Goal: Navigation & Orientation: Find specific page/section

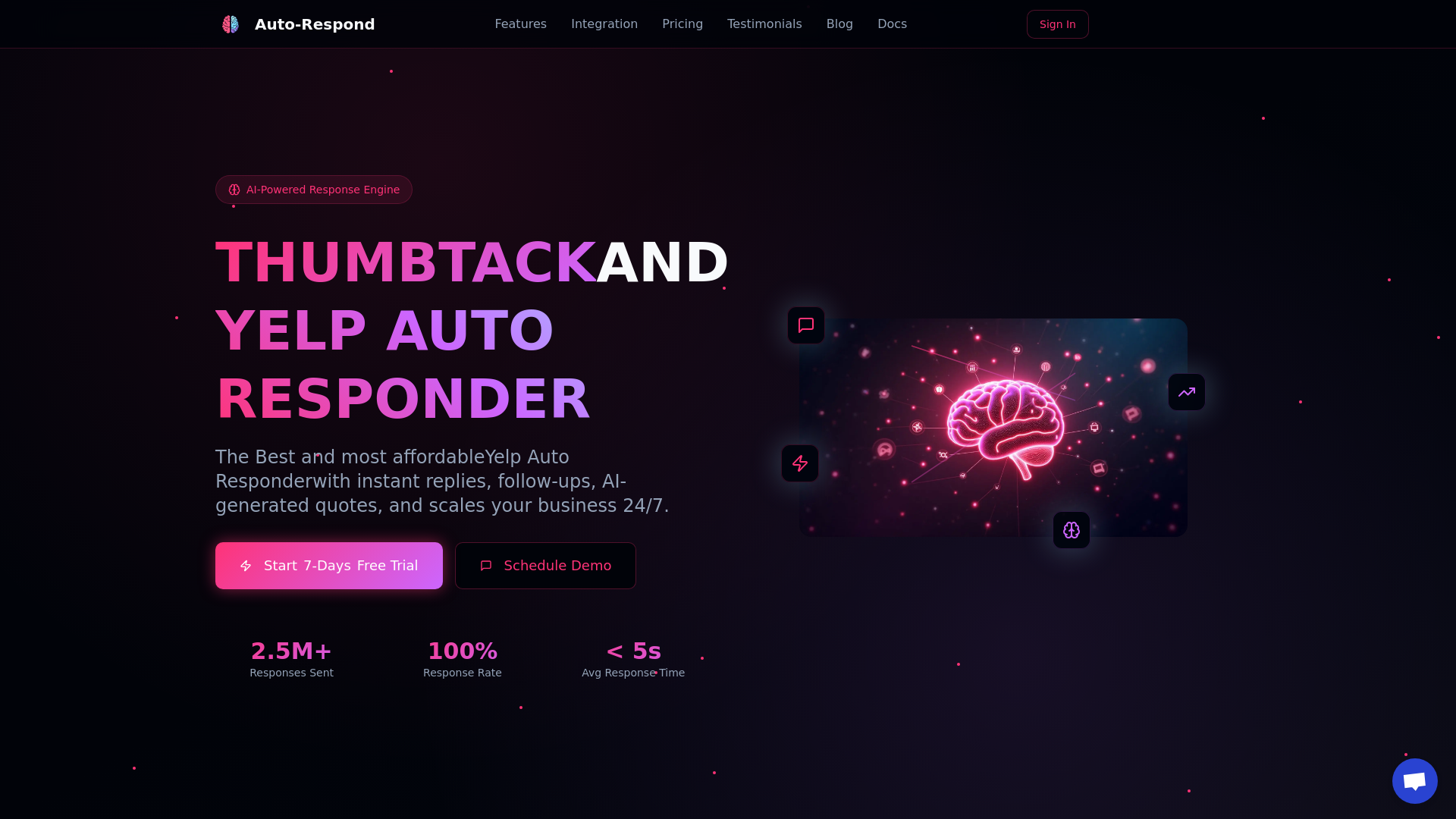
click at [826, 24] on link "Blog" at bounding box center [839, 24] width 27 height 18
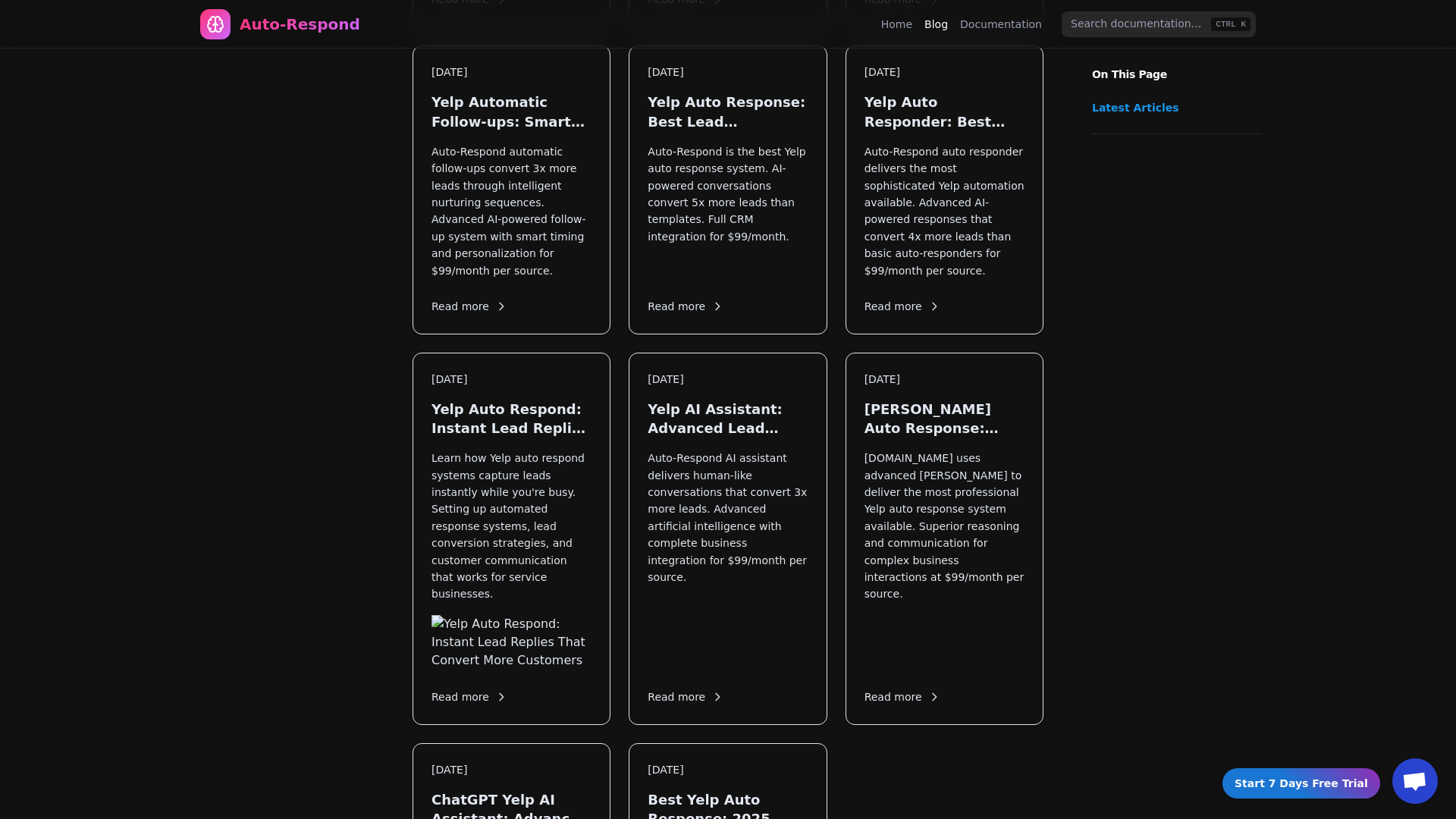
scroll to position [1798, 0]
